Goal: Task Accomplishment & Management: Use online tool/utility

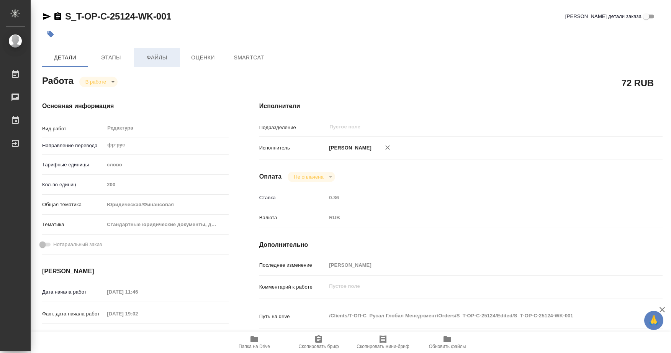
type textarea "x"
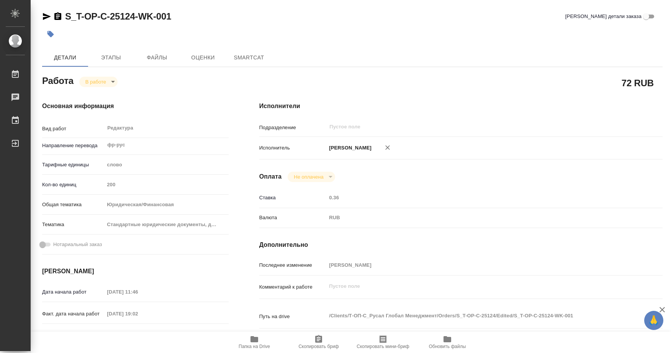
type textarea "x"
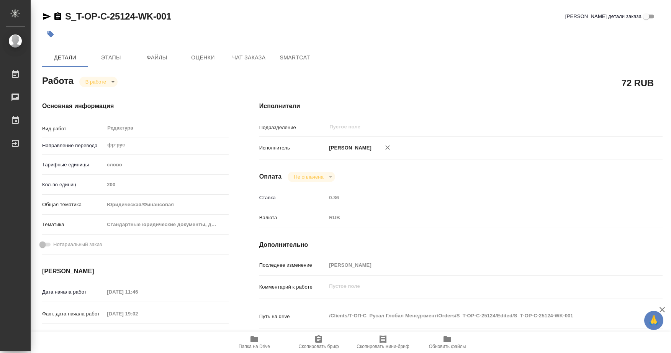
click at [113, 82] on body "🙏 .cls-1 fill:#fff; AWATERA Soldatenkova Tatyana Работы Чаты График Выйти S_T-O…" at bounding box center [335, 176] width 671 height 353
type textarea "x"
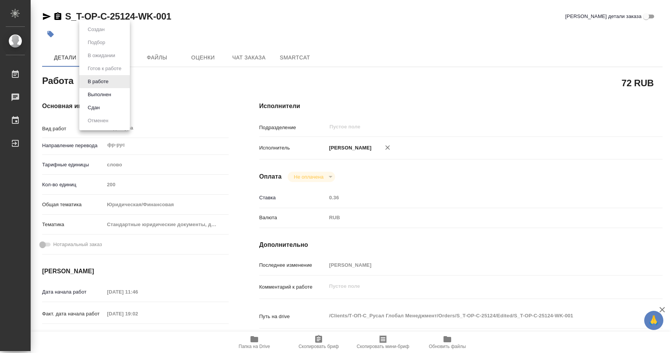
type textarea "x"
click at [101, 95] on button "Выполнен" at bounding box center [99, 94] width 28 height 8
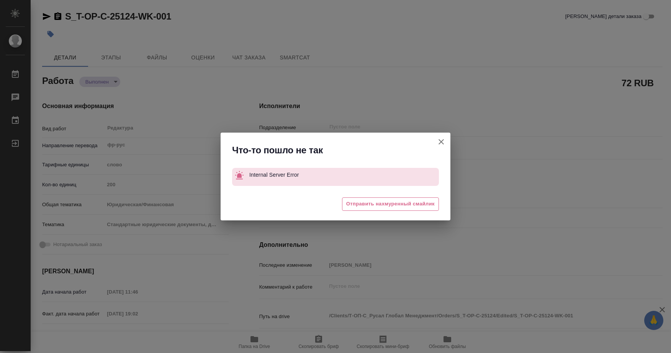
type textarea "x"
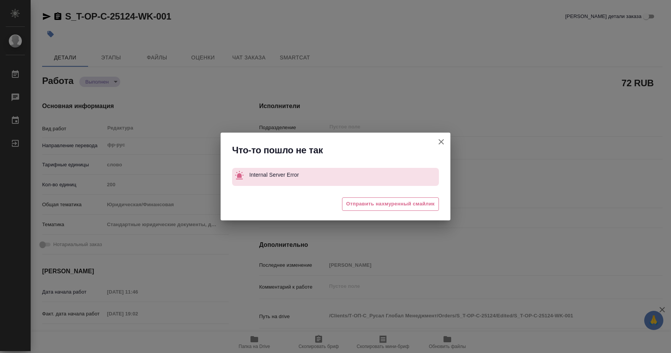
type textarea "x"
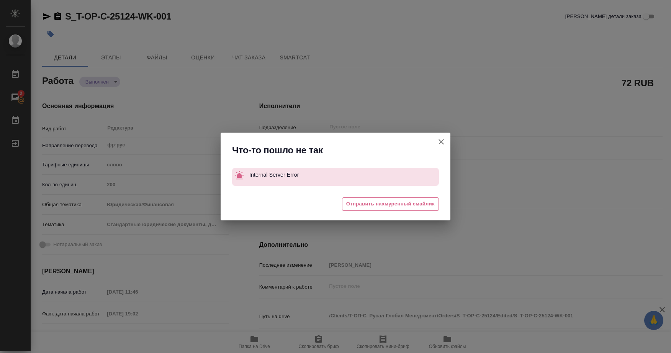
click at [441, 141] on icon "button" at bounding box center [440, 141] width 5 height 5
type textarea "x"
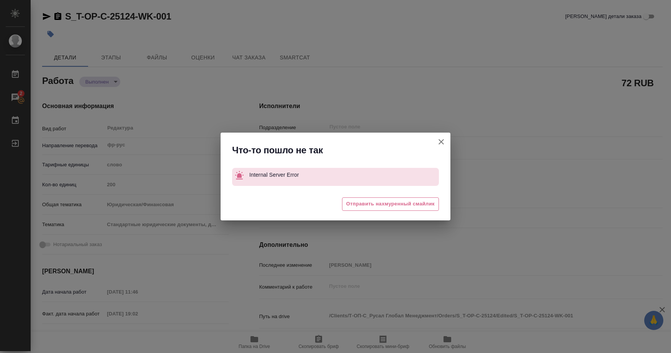
type textarea "x"
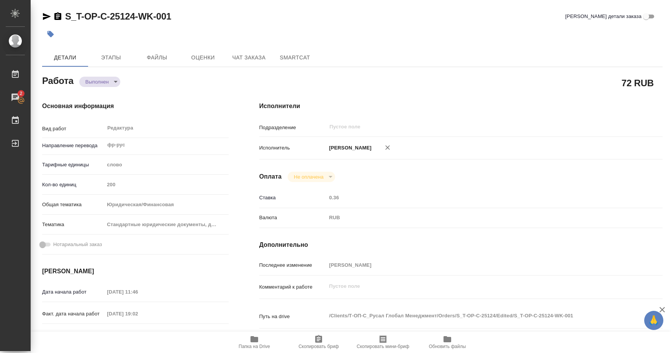
click at [257, 340] on icon "button" at bounding box center [254, 339] width 8 height 6
click at [257, 339] on icon "button" at bounding box center [254, 339] width 8 height 6
type textarea "x"
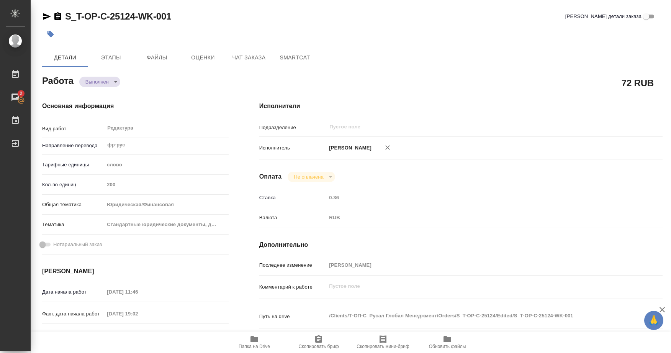
type textarea "x"
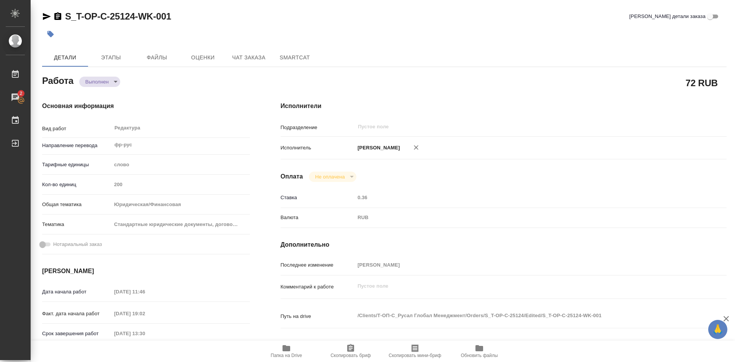
type textarea "x"
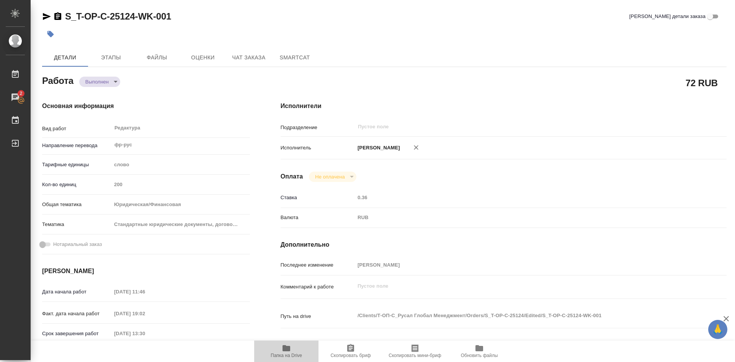
click at [286, 352] on span "Папка на Drive" at bounding box center [286, 355] width 31 height 5
drag, startPoint x: 286, startPoint y: 353, endPoint x: 312, endPoint y: 273, distance: 84.4
click at [286, 351] on span "Папка на Drive" at bounding box center [286, 350] width 55 height 15
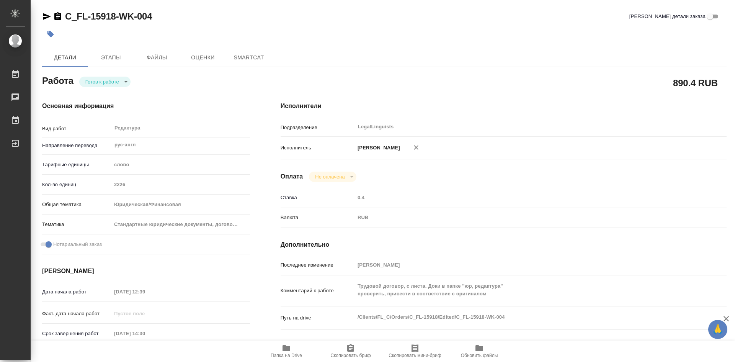
type textarea "x"
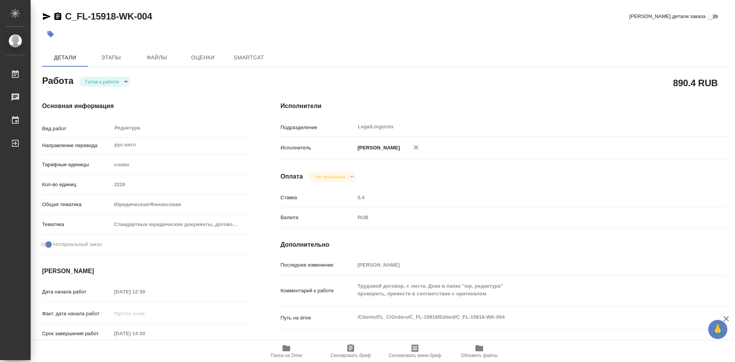
type textarea "x"
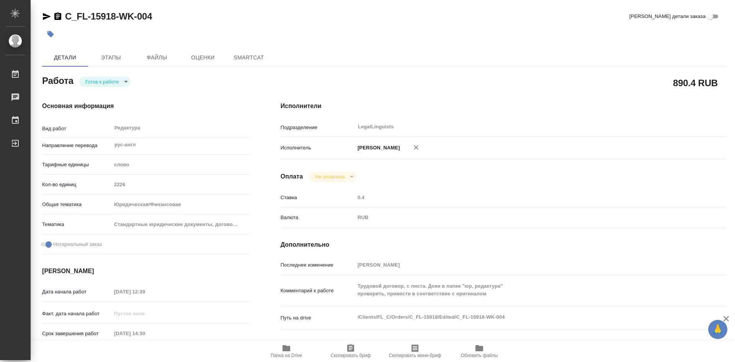
type textarea "x"
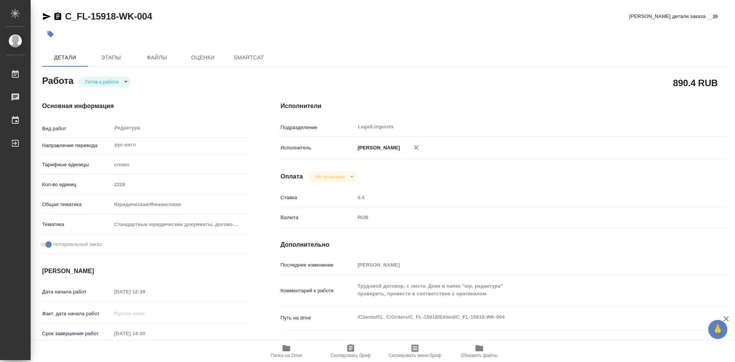
type textarea "x"
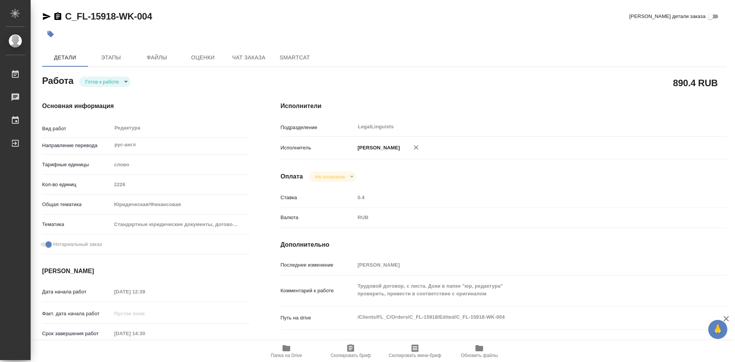
type textarea "x"
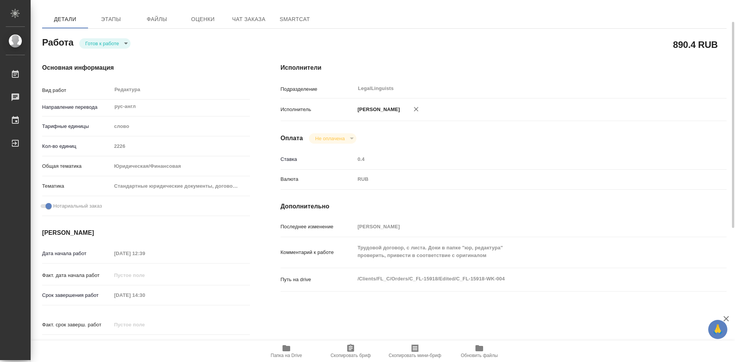
type textarea "x"
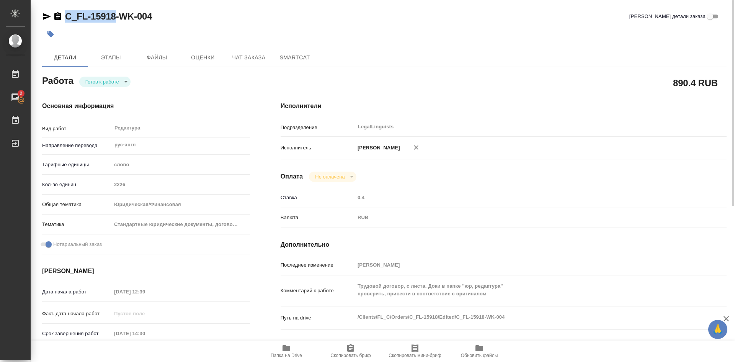
drag, startPoint x: 63, startPoint y: 14, endPoint x: 115, endPoint y: 18, distance: 52.6
click at [115, 18] on div "C_FL-15918-WK-004" at bounding box center [97, 16] width 110 height 12
copy link "C_FL-15918"
